Goal: Transaction & Acquisition: Purchase product/service

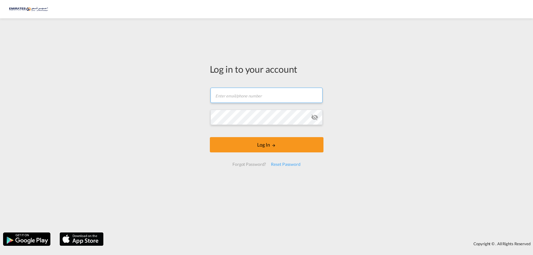
type input "[EMAIL_ADDRESS][MEDICAL_DATA][DOMAIN_NAME]"
click at [240, 104] on form "[EMAIL_ADDRESS][MEDICAL_DATA][DOMAIN_NAME] Email field is required Password fie…" at bounding box center [267, 126] width 114 height 91
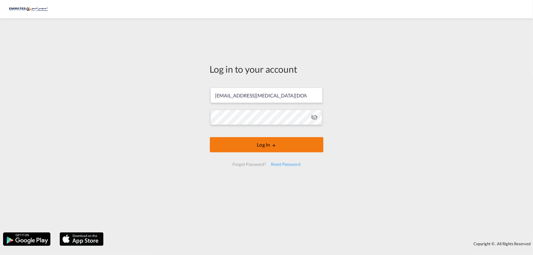
click at [298, 150] on button "Log In" at bounding box center [267, 144] width 114 height 15
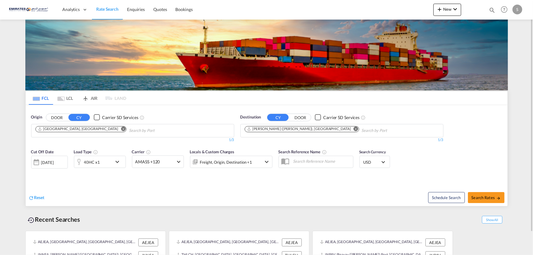
click at [349, 128] on button "Remove" at bounding box center [353, 129] width 9 height 6
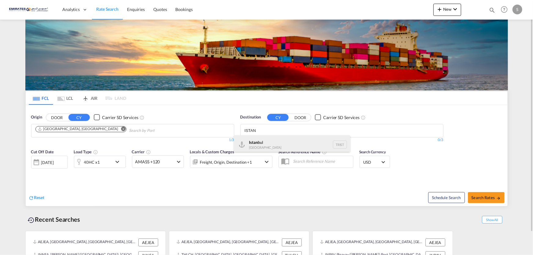
type input "ISTAN"
click at [251, 143] on div "Istan bul Turkey TRIST" at bounding box center [292, 144] width 116 height 18
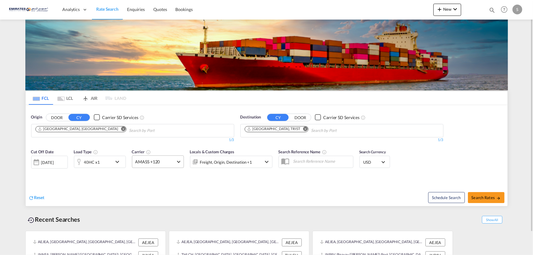
click at [175, 163] on md-select-value "AMASS +120" at bounding box center [157, 162] width 51 height 12
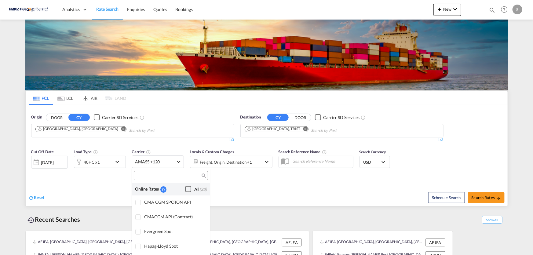
click at [185, 189] on div "Checkbox No Ink" at bounding box center [188, 189] width 6 height 6
click at [250, 190] on md-backdrop at bounding box center [266, 127] width 533 height 255
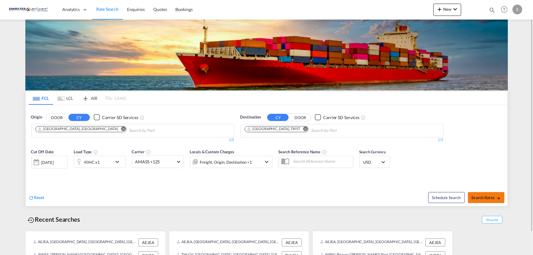
click at [483, 195] on span "Search Rates" at bounding box center [485, 197] width 29 height 5
type input "AEJEA to TRIST / [DATE]"
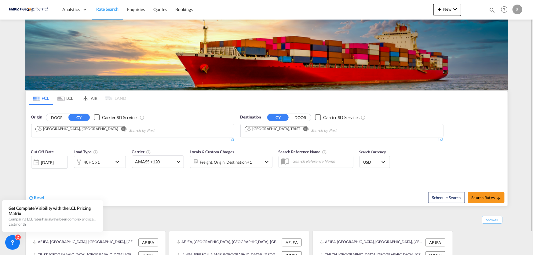
click at [303, 129] on md-icon "Remove" at bounding box center [305, 128] width 5 height 5
click at [121, 128] on md-icon "Remove" at bounding box center [123, 128] width 5 height 5
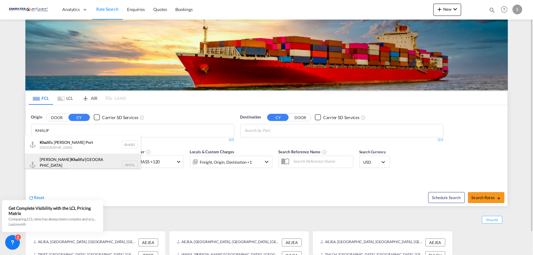
type input "KHALIF"
click at [59, 160] on div "[PERSON_NAME] a/[GEOGRAPHIC_DATA] [GEOGRAPHIC_DATA] AEKHL" at bounding box center [83, 165] width 116 height 22
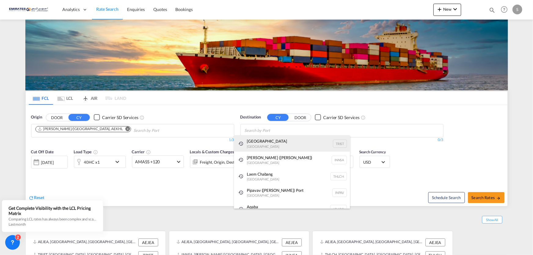
click at [270, 143] on div "[GEOGRAPHIC_DATA] [GEOGRAPHIC_DATA] TRIST" at bounding box center [292, 143] width 116 height 16
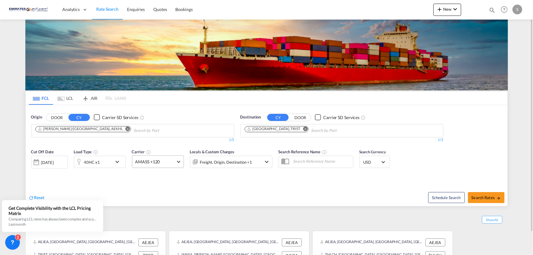
click at [177, 162] on md-select-value "AMASS +120" at bounding box center [157, 162] width 51 height 12
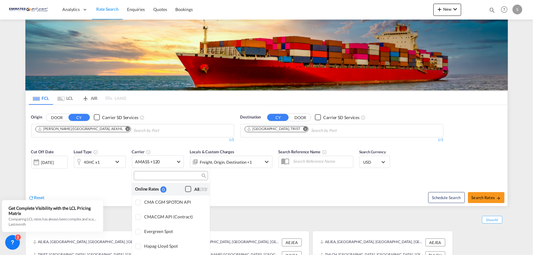
click at [185, 189] on div "Checkbox No Ink" at bounding box center [188, 189] width 6 height 6
click at [238, 190] on md-backdrop at bounding box center [266, 127] width 533 height 255
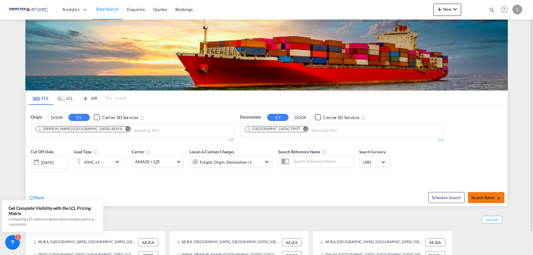
click at [487, 192] on button "Search Rates" at bounding box center [486, 197] width 37 height 11
type input "AEKHL to TRIST / [DATE]"
